Goal: Task Accomplishment & Management: Use online tool/utility

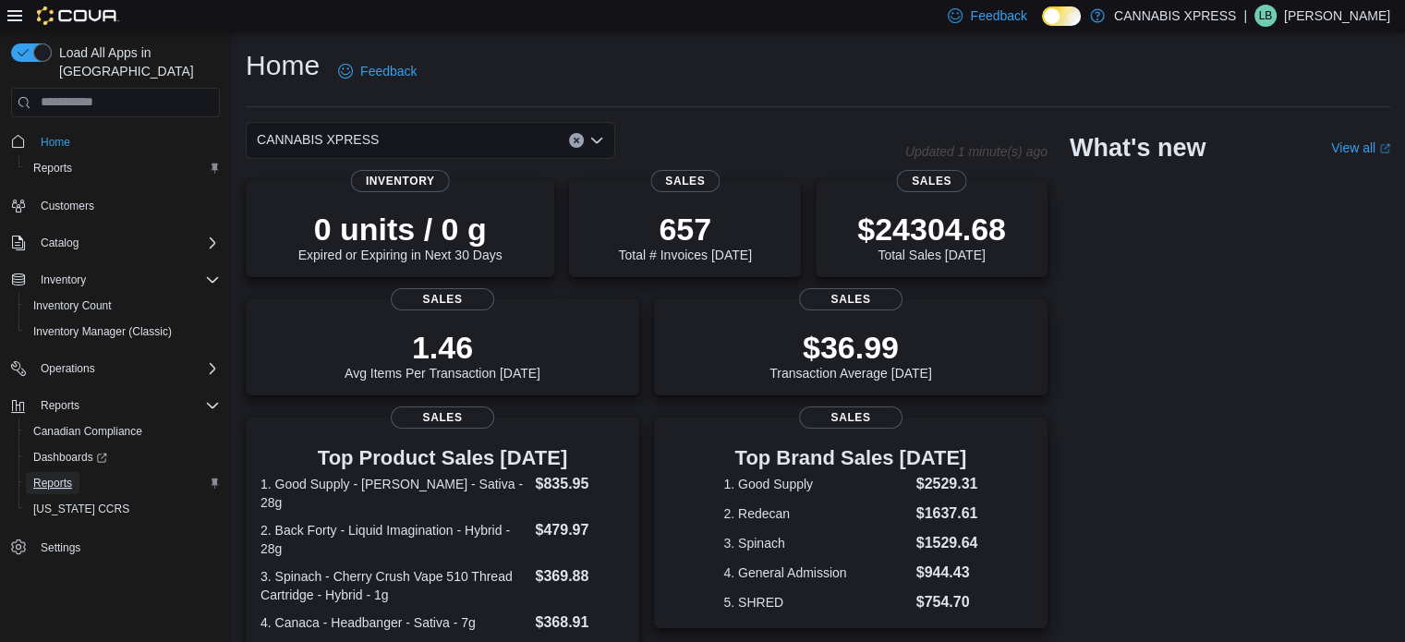
click at [68, 476] on span "Reports" at bounding box center [52, 483] width 39 height 15
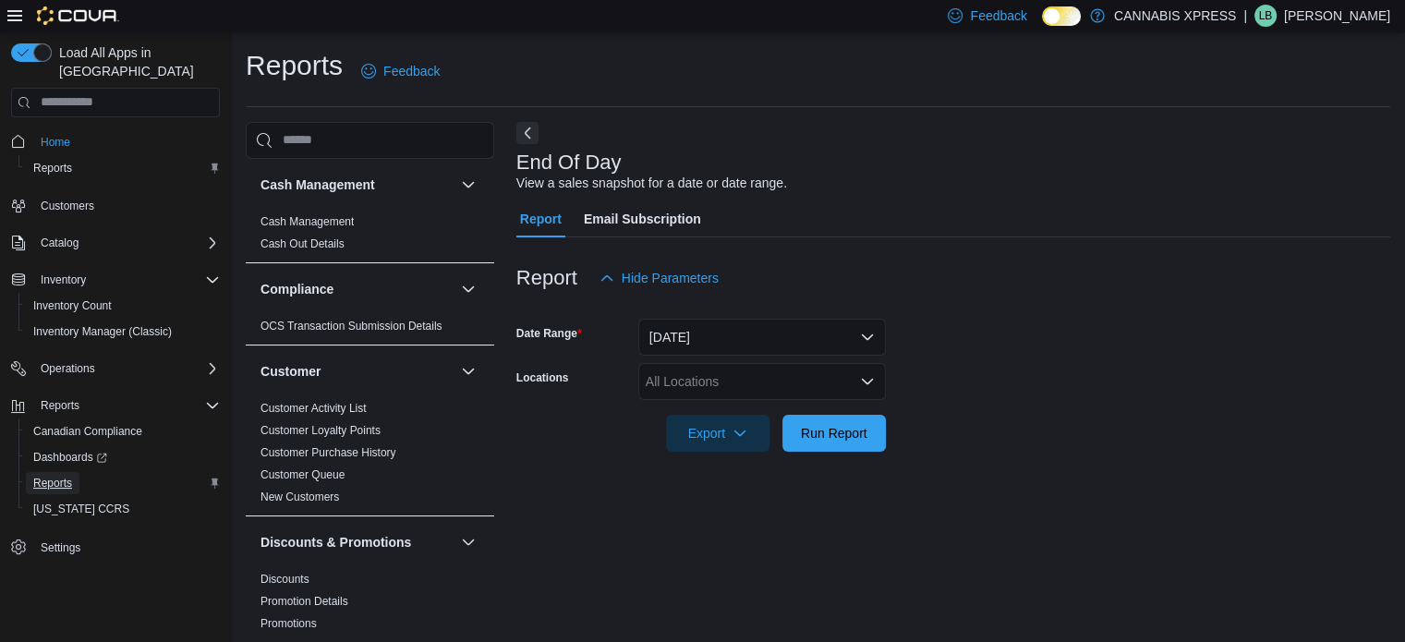
scroll to position [12, 0]
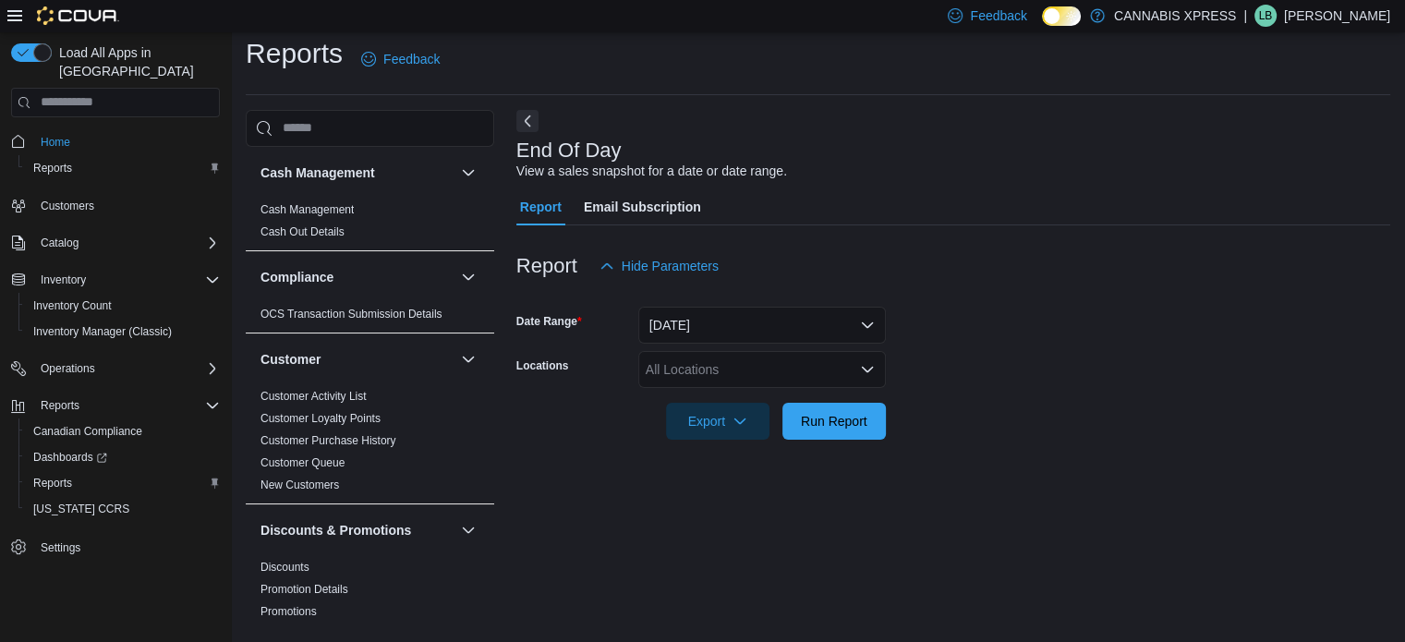
click at [806, 377] on div "All Locations" at bounding box center [762, 369] width 248 height 37
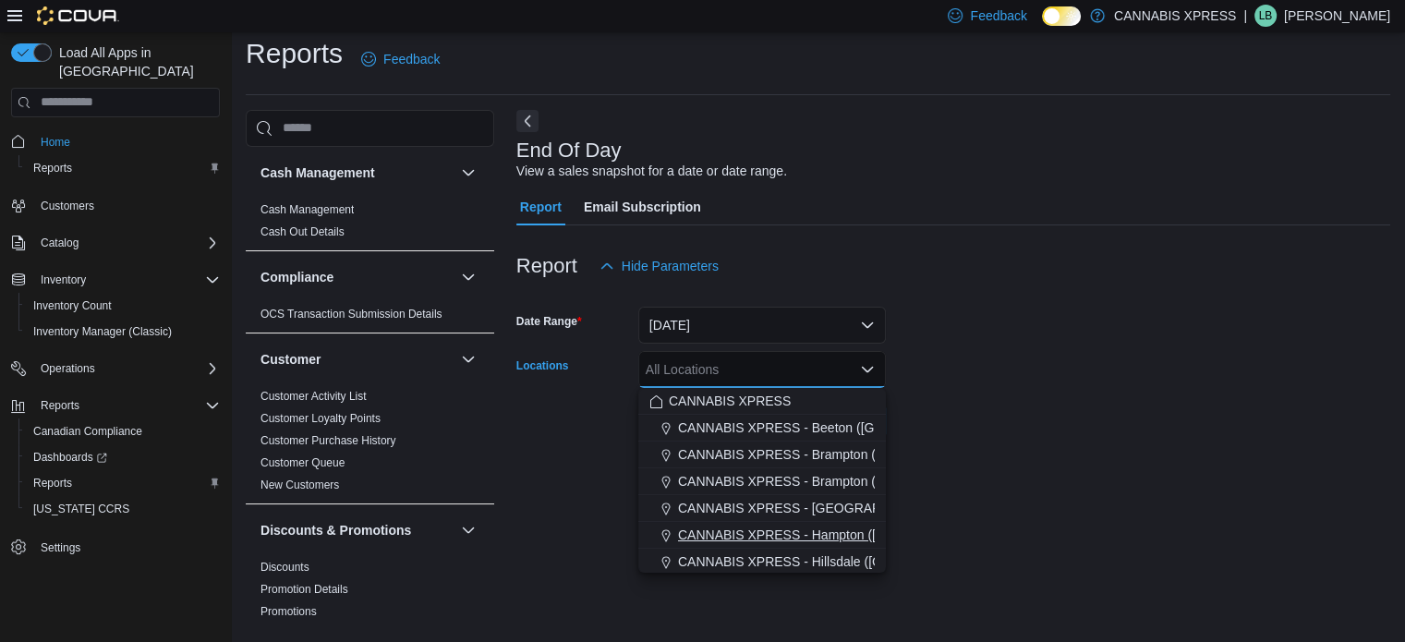
click at [828, 528] on span "CANNABIS XPRESS - Hampton ([GEOGRAPHIC_DATA])" at bounding box center [844, 535] width 333 height 18
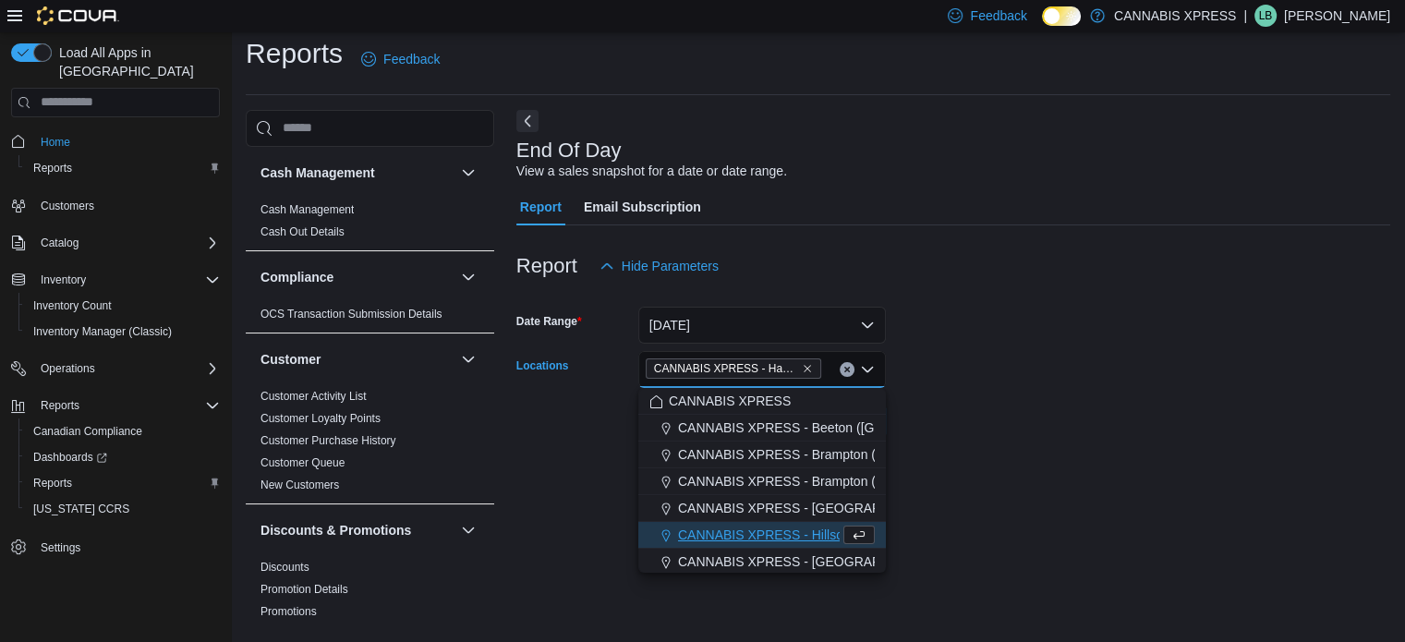
click at [999, 406] on form "Date Range [DATE] Locations CANNABIS XPRESS - [GEOGRAPHIC_DATA] ([GEOGRAPHIC_DA…" at bounding box center [953, 362] width 874 height 155
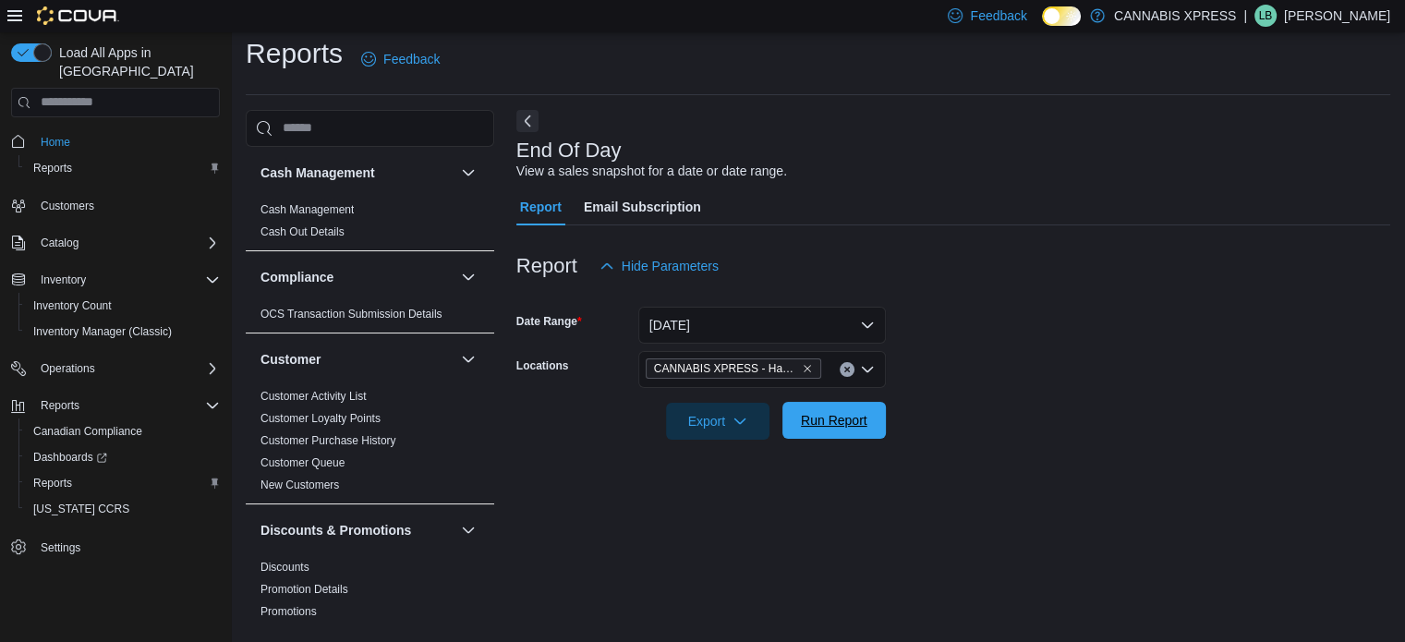
click at [863, 408] on span "Run Report" at bounding box center [833, 420] width 81 height 37
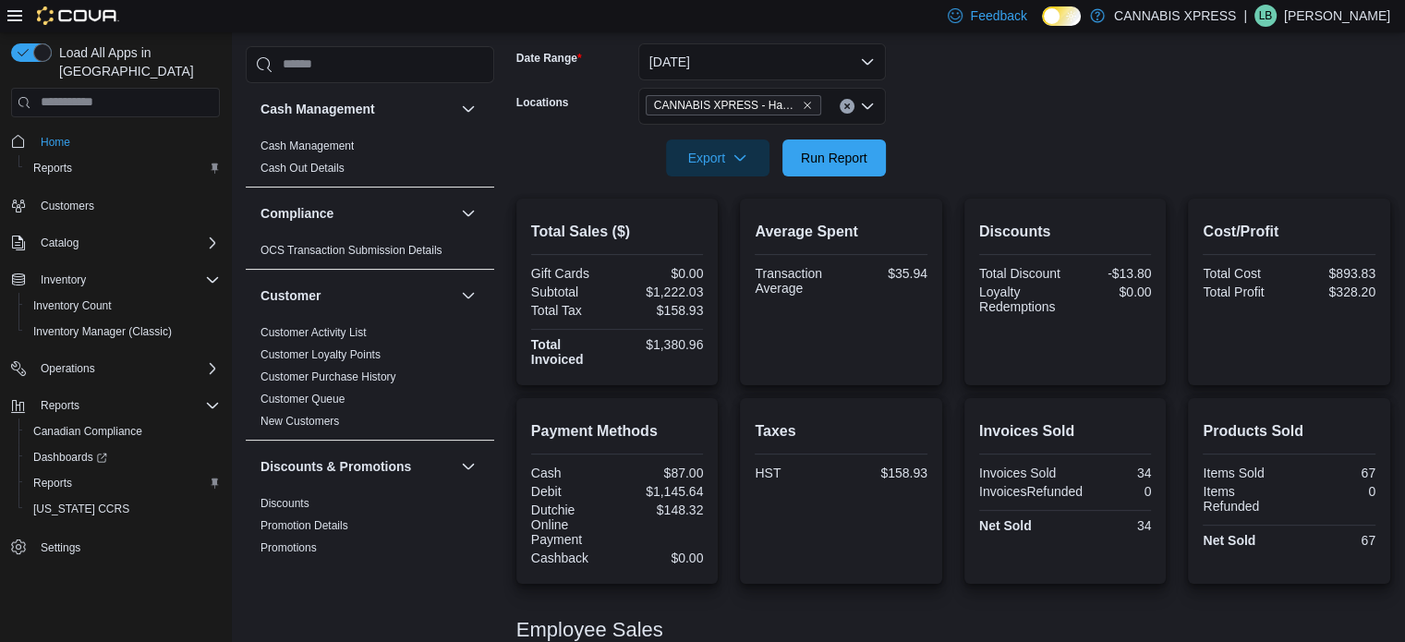
scroll to position [273, 0]
